Goal: Find specific page/section

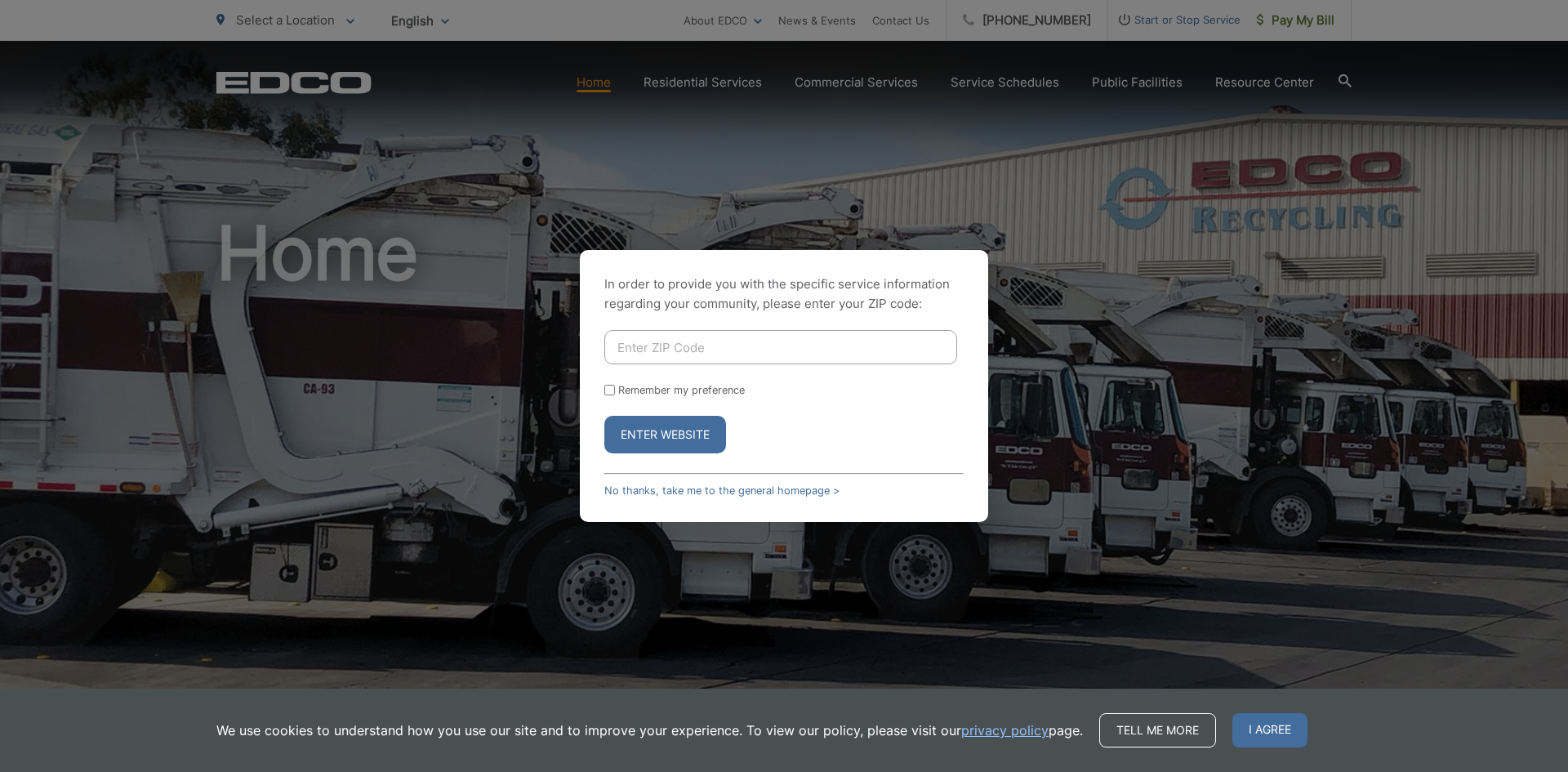
click at [716, 343] on input "Enter ZIP Code" at bounding box center [781, 346] width 353 height 35
type input "7"
click at [644, 424] on button "Enter Website" at bounding box center [665, 435] width 122 height 37
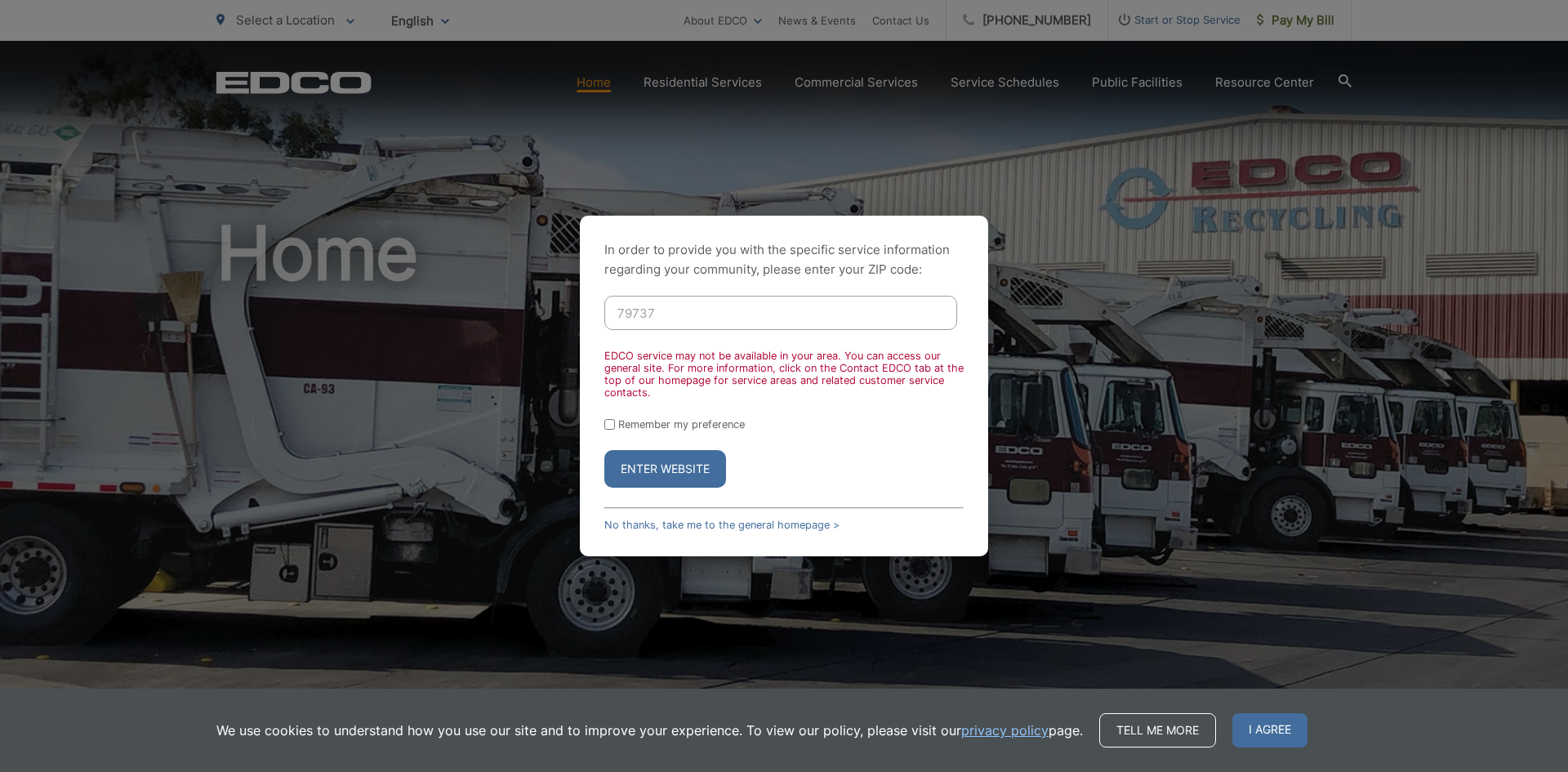
click at [657, 457] on button "Enter Website" at bounding box center [665, 468] width 122 height 37
click at [678, 311] on input "79737" at bounding box center [781, 313] width 353 height 35
drag, startPoint x: 678, startPoint y: 311, endPoint x: 637, endPoint y: 320, distance: 42.0
click at [637, 320] on input "79737" at bounding box center [781, 313] width 353 height 35
type input "76904"
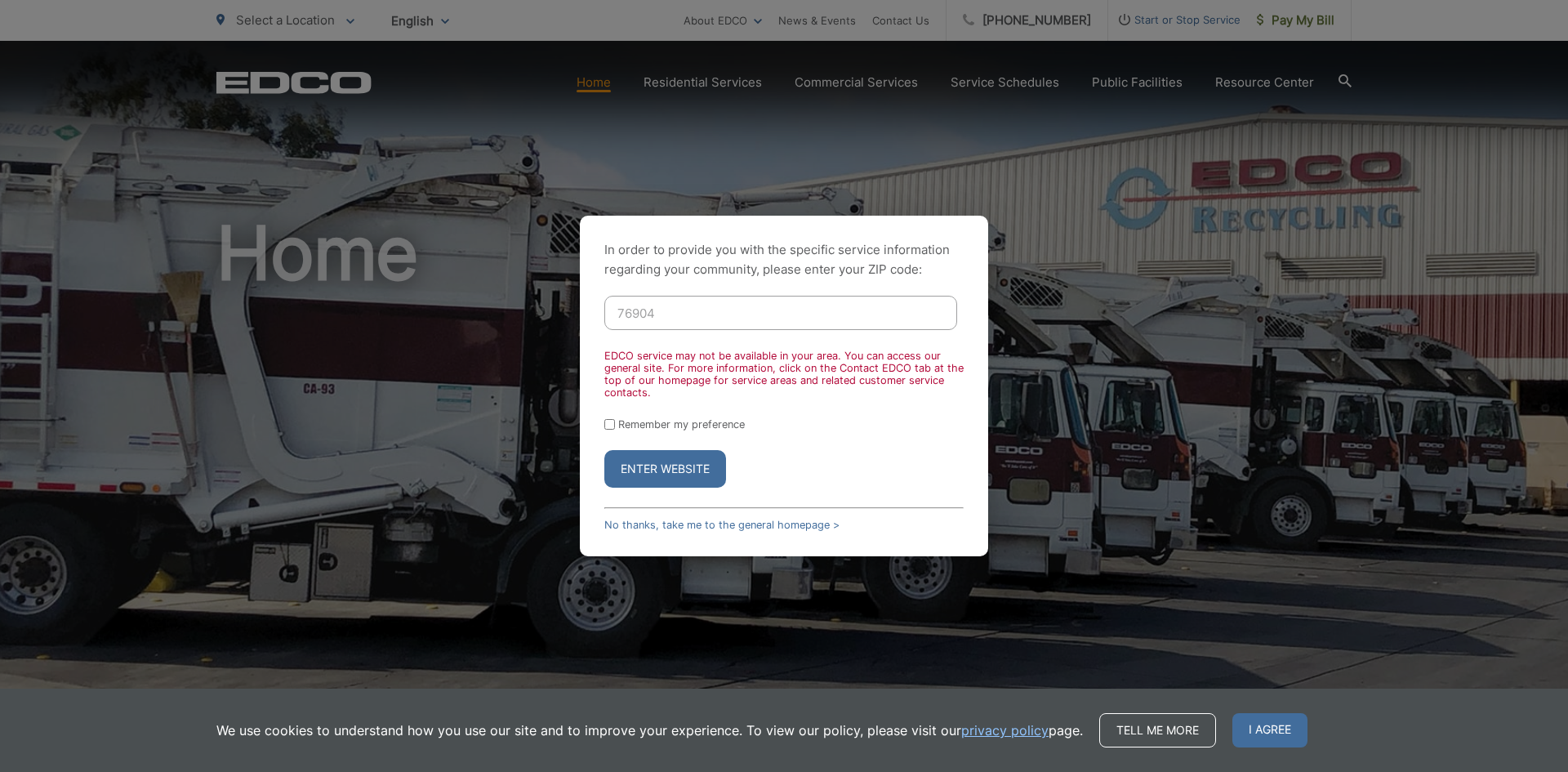
click at [660, 474] on button "Enter Website" at bounding box center [665, 468] width 122 height 37
click at [661, 466] on button "Enter Website" at bounding box center [665, 468] width 122 height 37
click at [801, 524] on link "No thanks, take me to the general homepage >" at bounding box center [722, 524] width 235 height 12
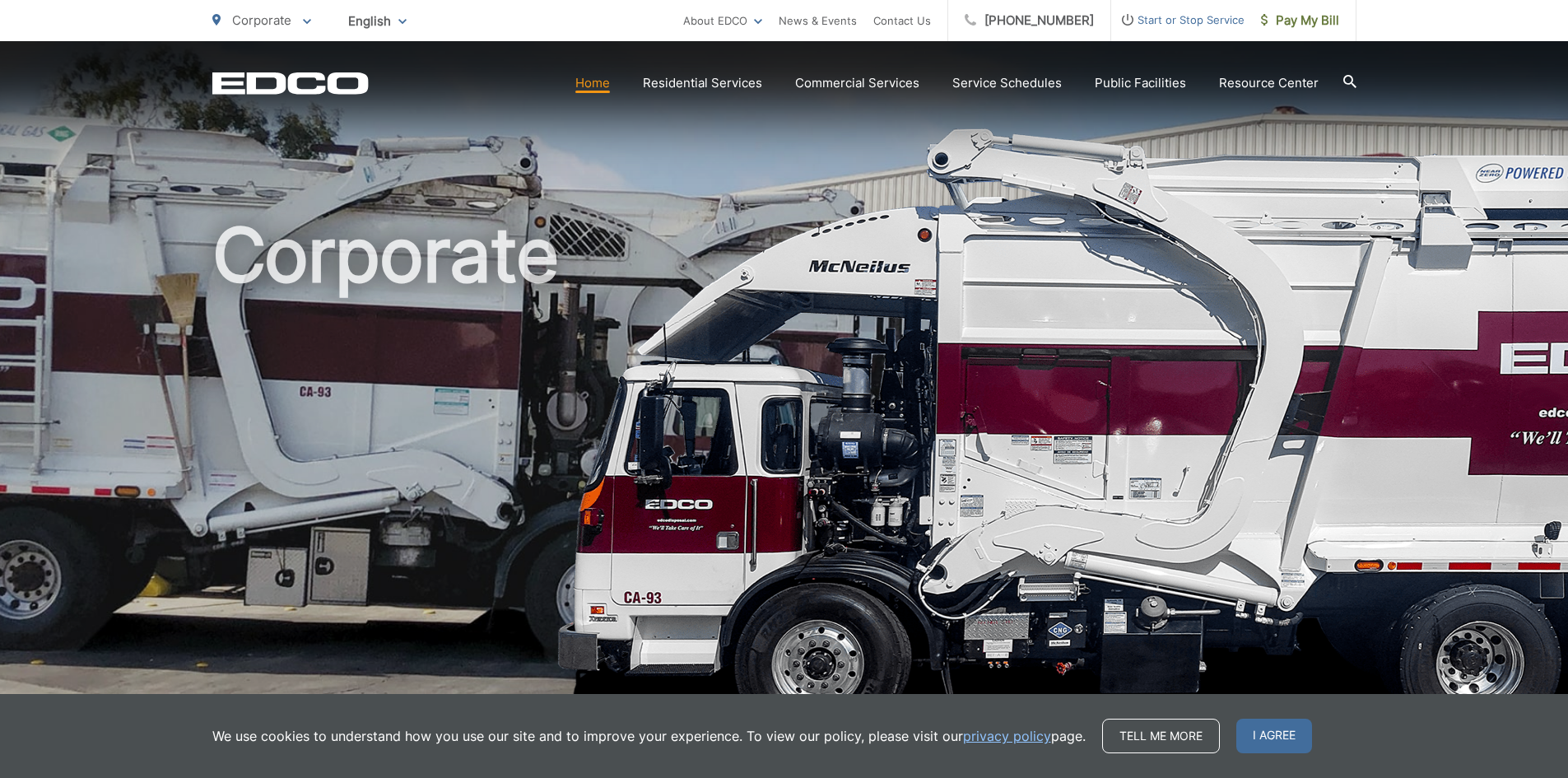
click at [1359, 79] on div "EDCO Logo Home Residential Services Curbside Pickup Trash Dumpster Service Temp…" at bounding box center [784, 70] width 1568 height 57
click at [1349, 79] on icon at bounding box center [1349, 81] width 13 height 13
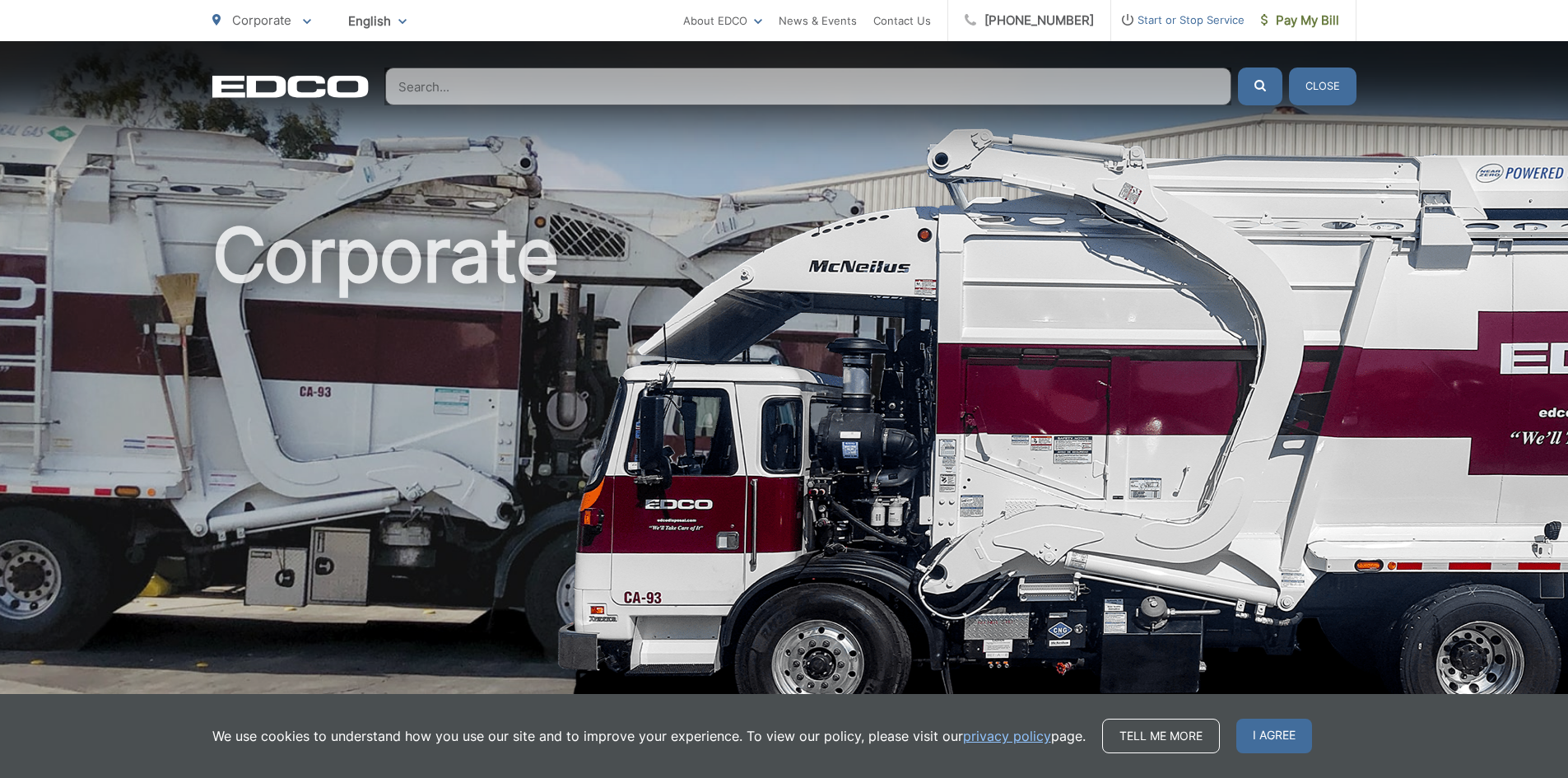
click at [460, 100] on input "Search" at bounding box center [808, 86] width 846 height 38
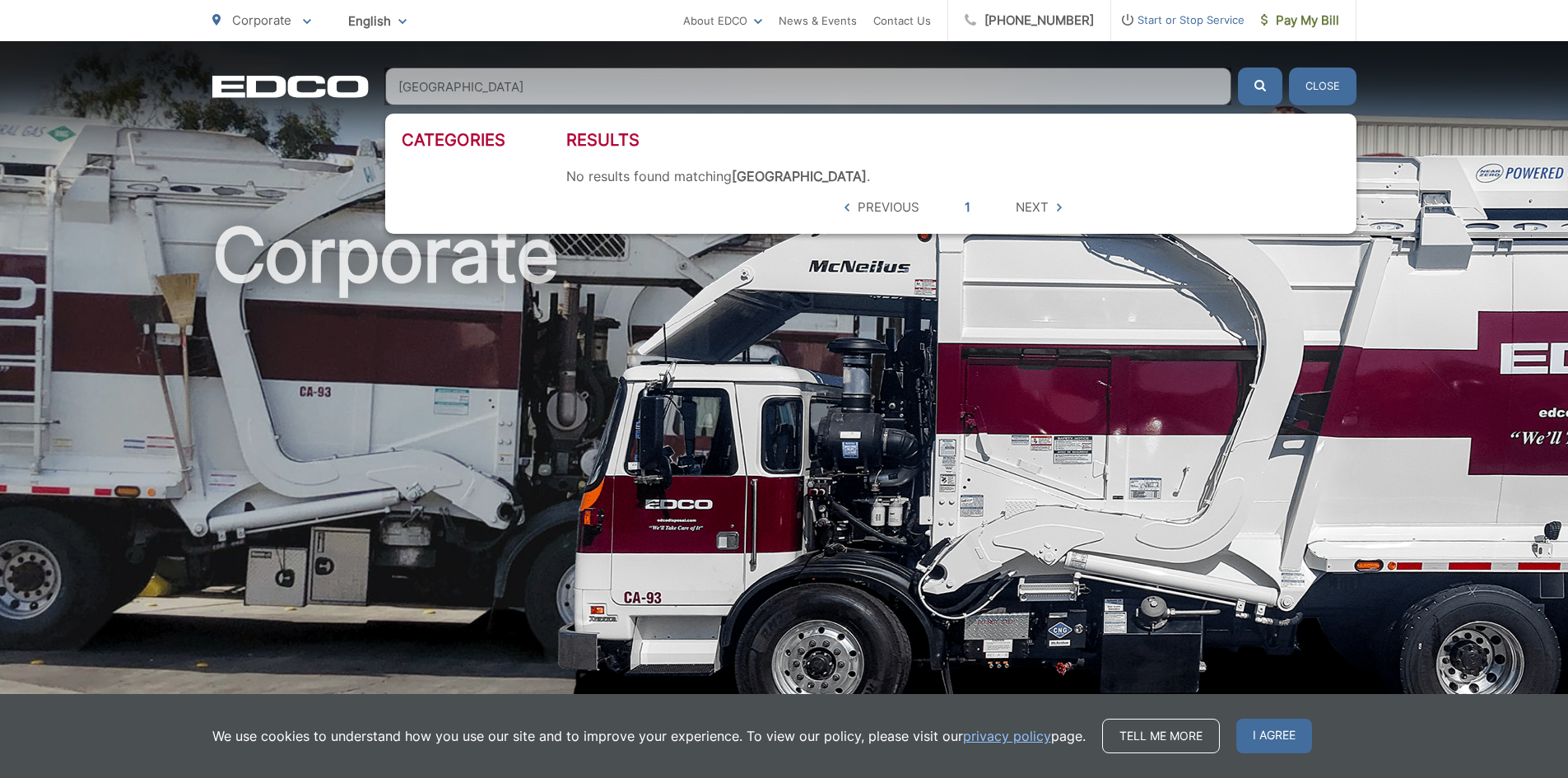
type input "Garden City"
click at [1238, 67] on button "submit" at bounding box center [1260, 86] width 45 height 38
click at [875, 205] on span "Previous" at bounding box center [888, 207] width 62 height 20
click at [1284, 88] on form "Garden City" at bounding box center [837, 86] width 904 height 38
click at [1313, 83] on button "Close" at bounding box center [1322, 86] width 67 height 38
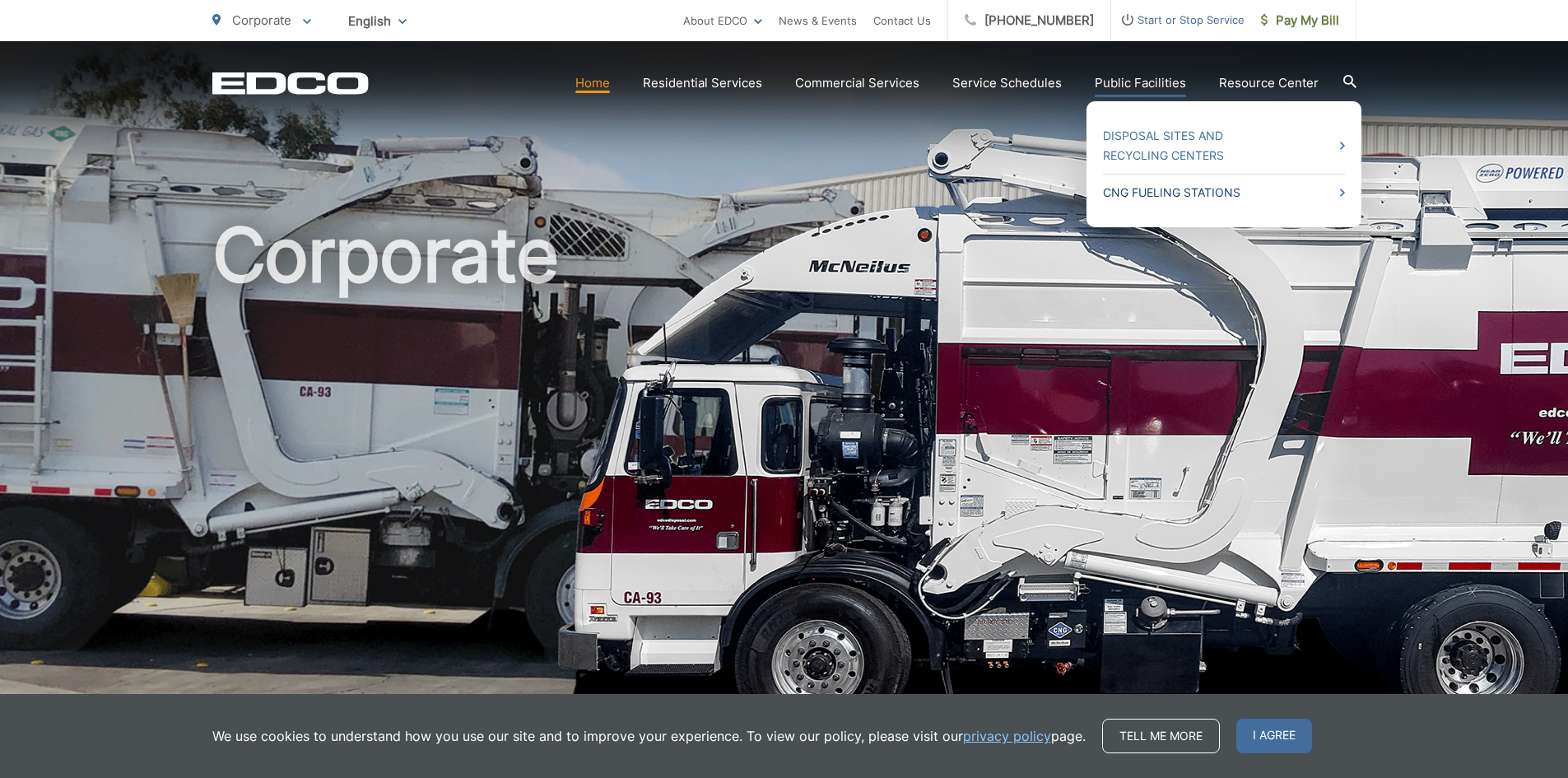
click at [1154, 191] on link "CNG Fueling Stations" at bounding box center [1224, 193] width 242 height 20
